Goal: Task Accomplishment & Management: Manage account settings

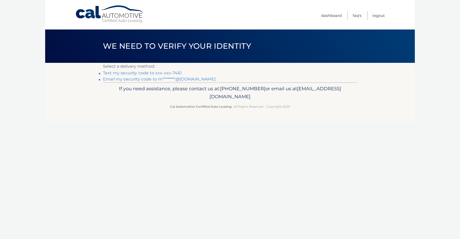
click at [143, 80] on link "Email my security code to m********@gmail.com" at bounding box center [159, 79] width 113 height 5
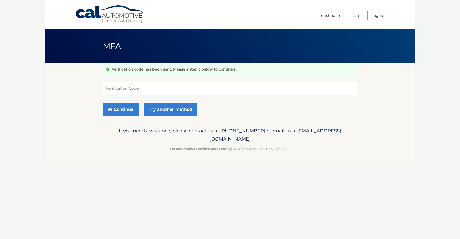
click at [155, 88] on input "Verification Code" at bounding box center [230, 88] width 254 height 13
paste input "450201"
type input "450201"
click at [127, 111] on button "Continue" at bounding box center [121, 109] width 36 height 13
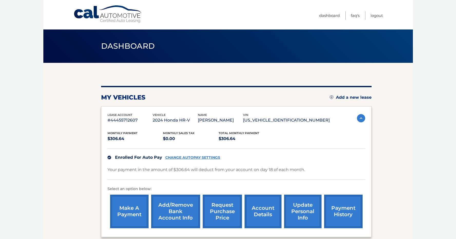
click at [342, 211] on link "payment history" at bounding box center [343, 212] width 38 height 34
click at [224, 209] on link "request purchase price" at bounding box center [222, 212] width 39 height 34
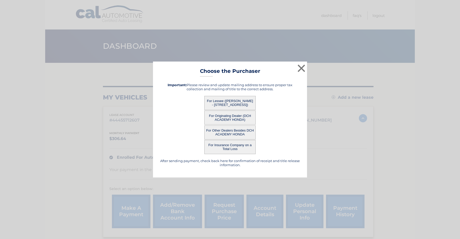
click at [226, 103] on button "For Lessee (MICHAEL LANGISH - 72 NUTMEG RD, , ABERDEEN, NJ 07747)" at bounding box center [229, 103] width 51 height 14
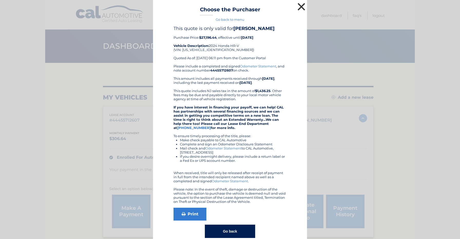
click at [299, 6] on button "×" at bounding box center [301, 7] width 10 height 10
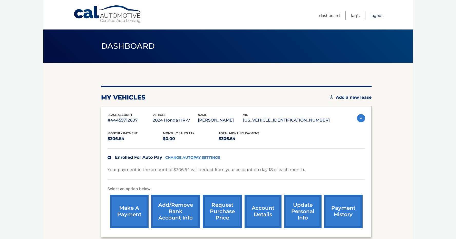
click at [376, 16] on link "Logout" at bounding box center [376, 15] width 12 height 8
